Goal: Task Accomplishment & Management: Use online tool/utility

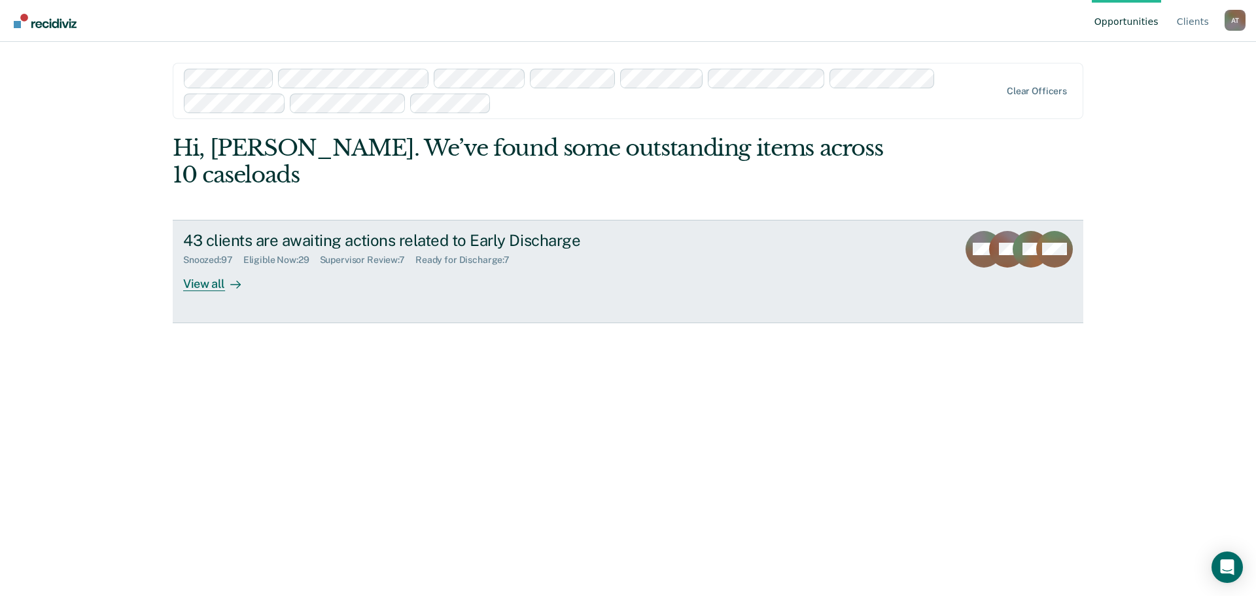
click at [186, 266] on div "View all" at bounding box center [219, 279] width 73 height 26
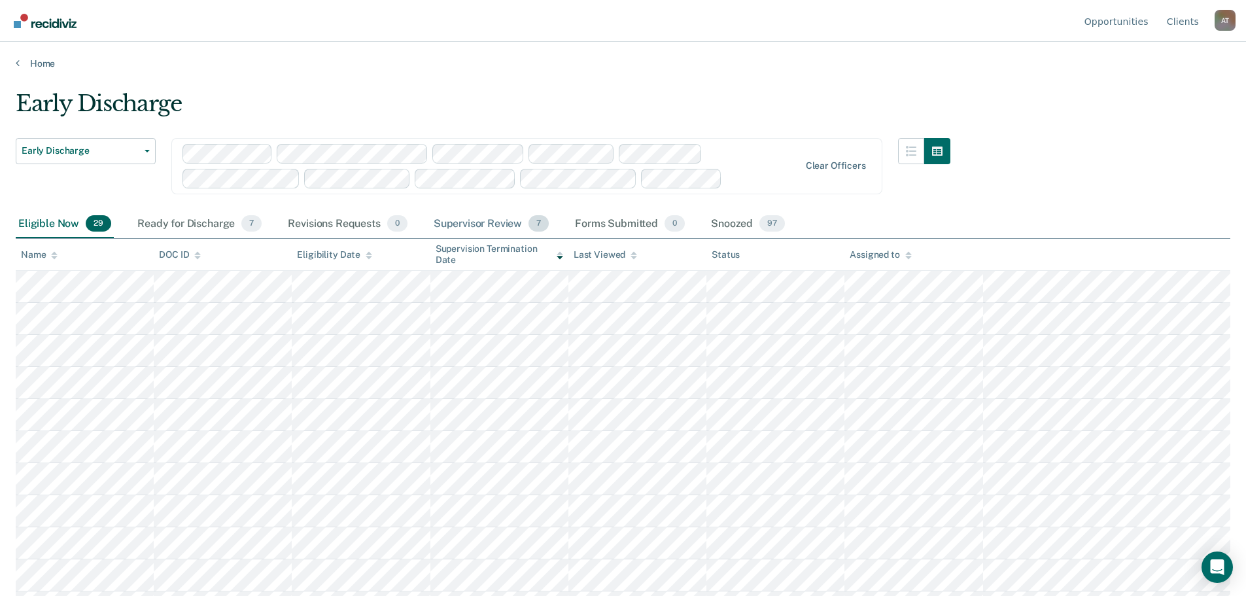
click at [484, 220] on div "Supervisor Review 7" at bounding box center [491, 224] width 121 height 29
